Goal: Transaction & Acquisition: Purchase product/service

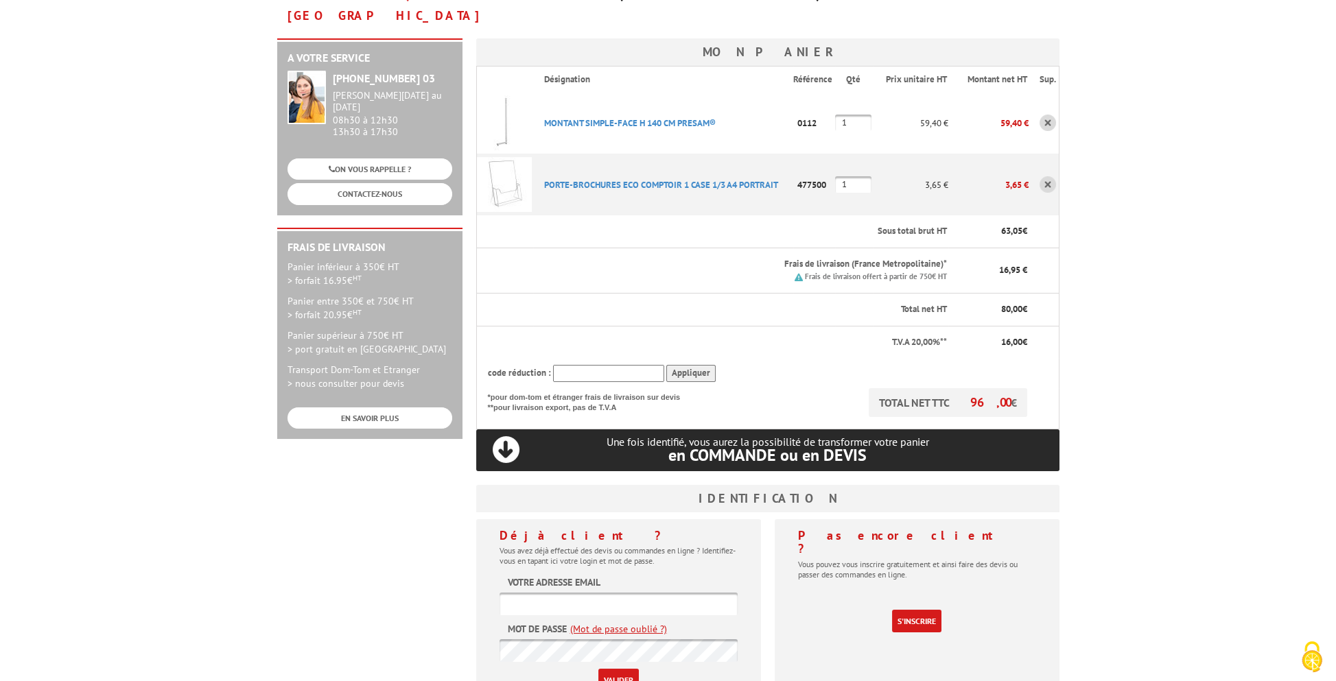
scroll to position [274, 0]
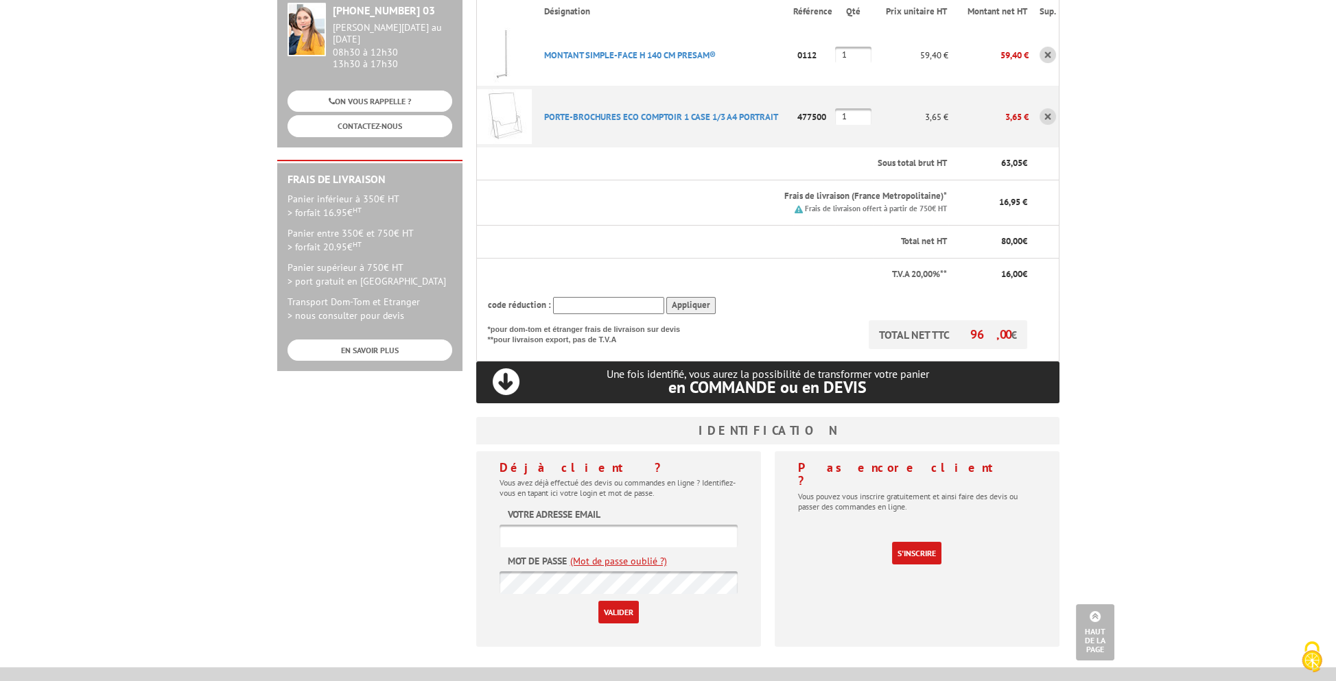
click at [666, 525] on input "text" at bounding box center [618, 536] width 238 height 23
paste input "[EMAIL_ADDRESS][DOMAIN_NAME]"
type input "[EMAIL_ADDRESS][DOMAIN_NAME]"
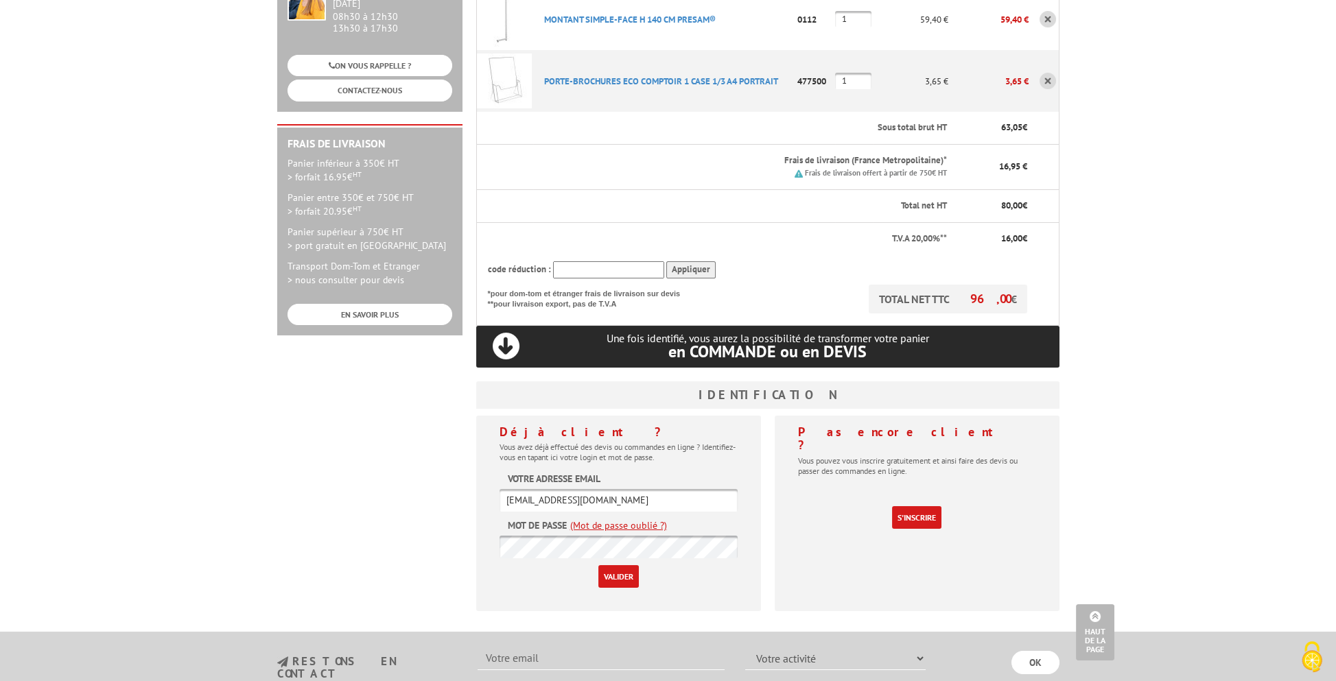
scroll to position [312, 0]
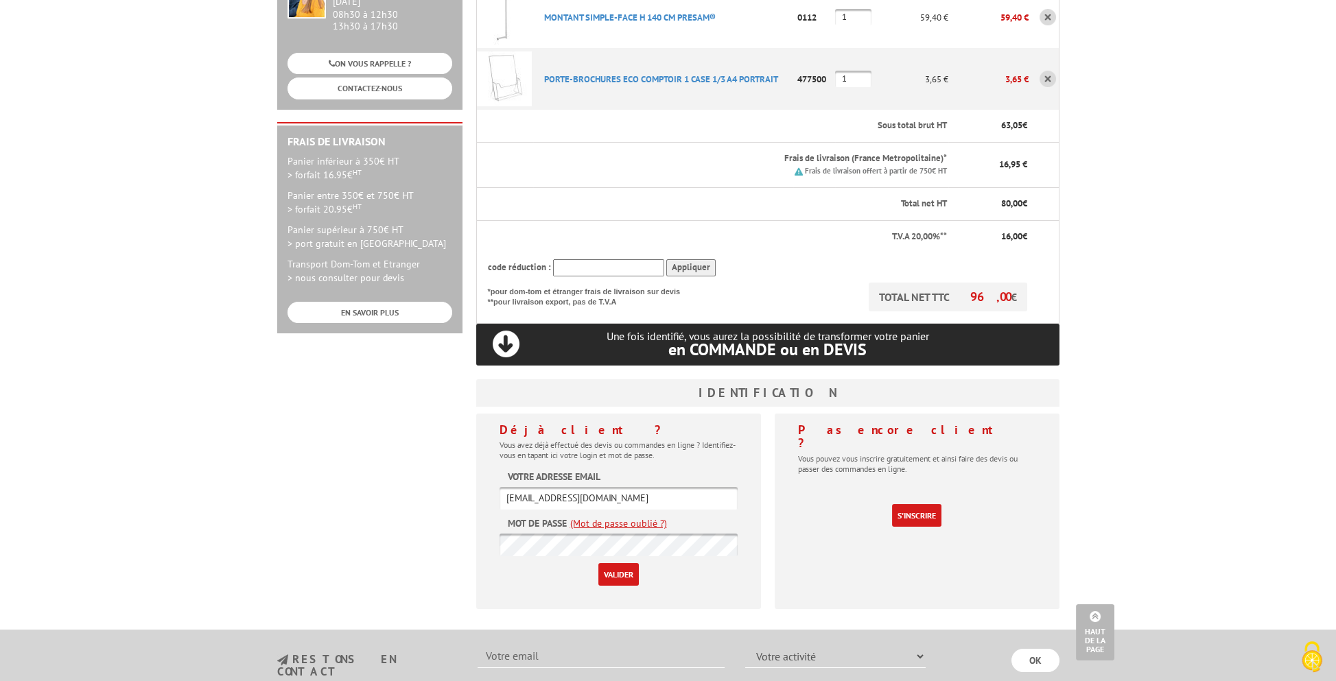
click at [624, 563] on input "Valider" at bounding box center [618, 574] width 40 height 23
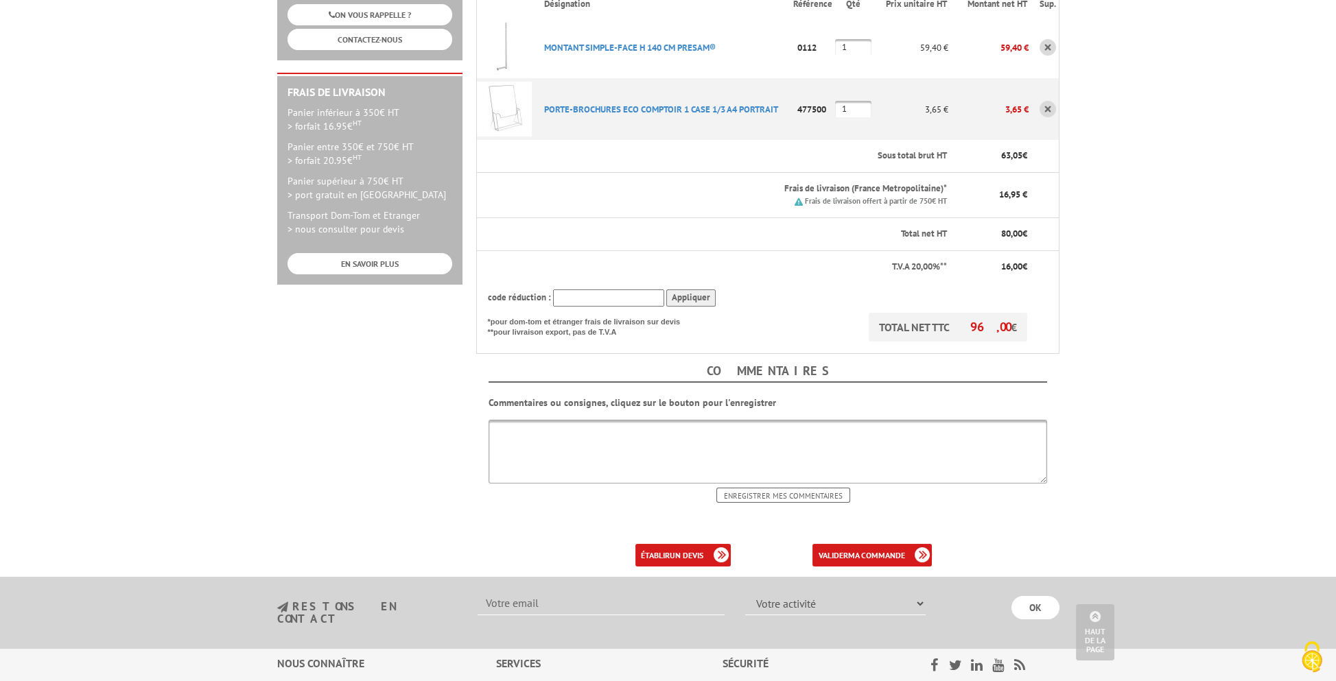
scroll to position [517, 0]
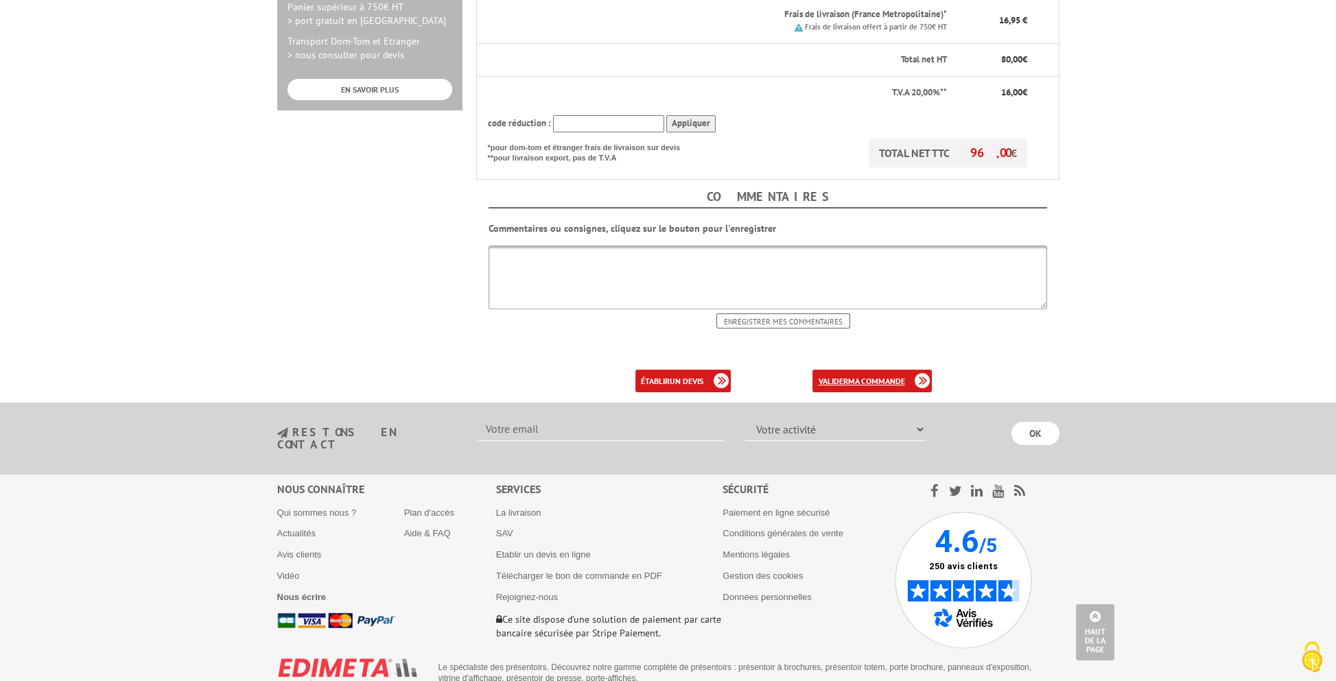
click at [877, 376] on b "ma commande" at bounding box center [875, 381] width 57 height 10
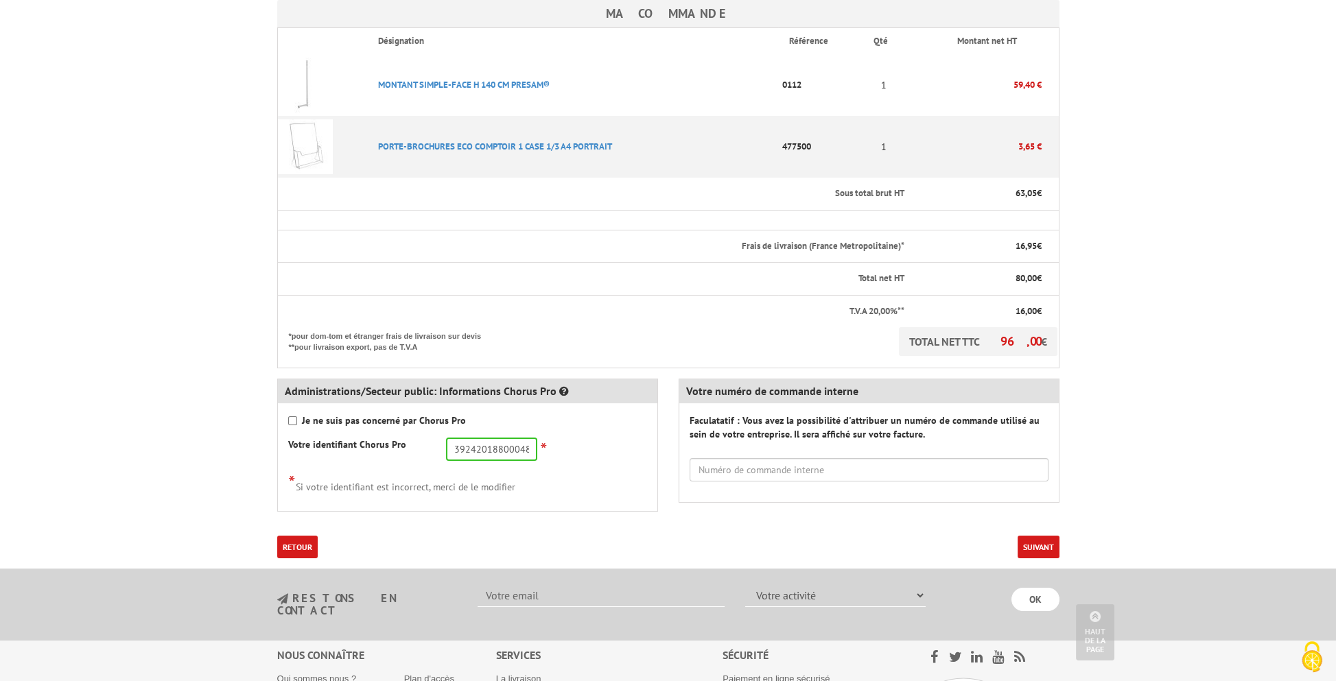
scroll to position [480, 0]
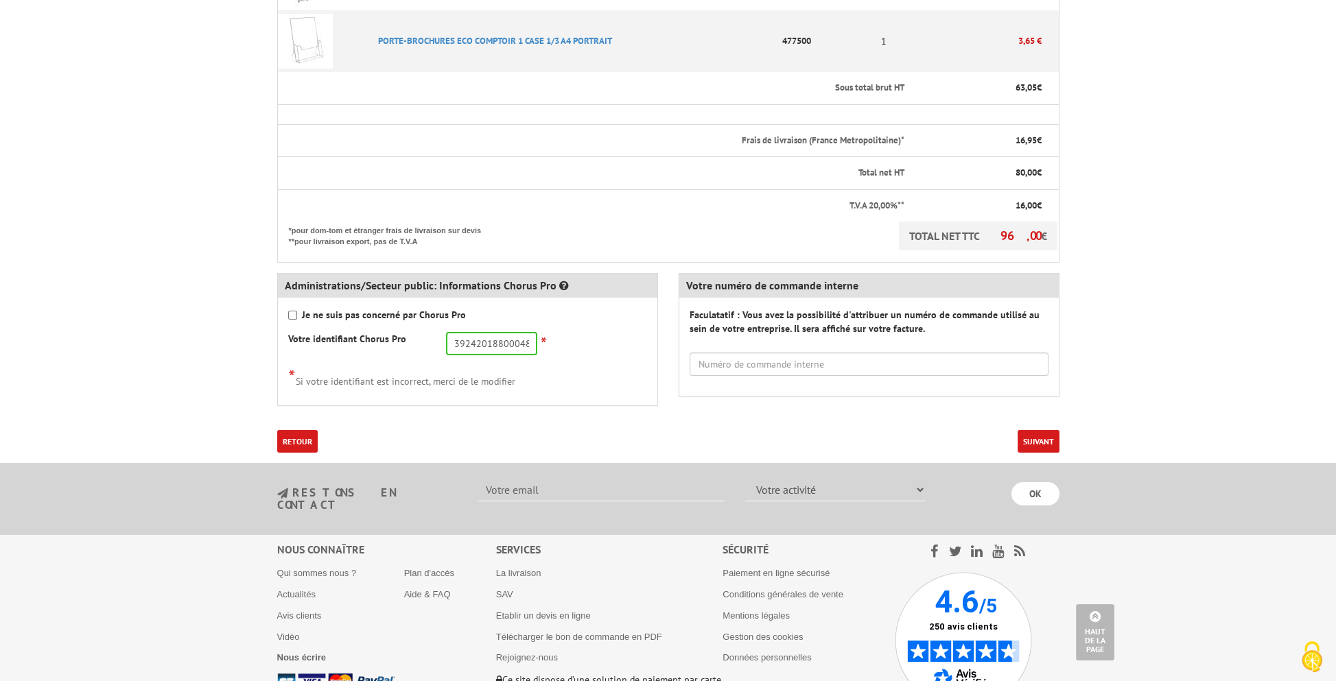
click at [1037, 430] on button "Suivant" at bounding box center [1038, 441] width 42 height 23
